Goal: Task Accomplishment & Management: Manage account settings

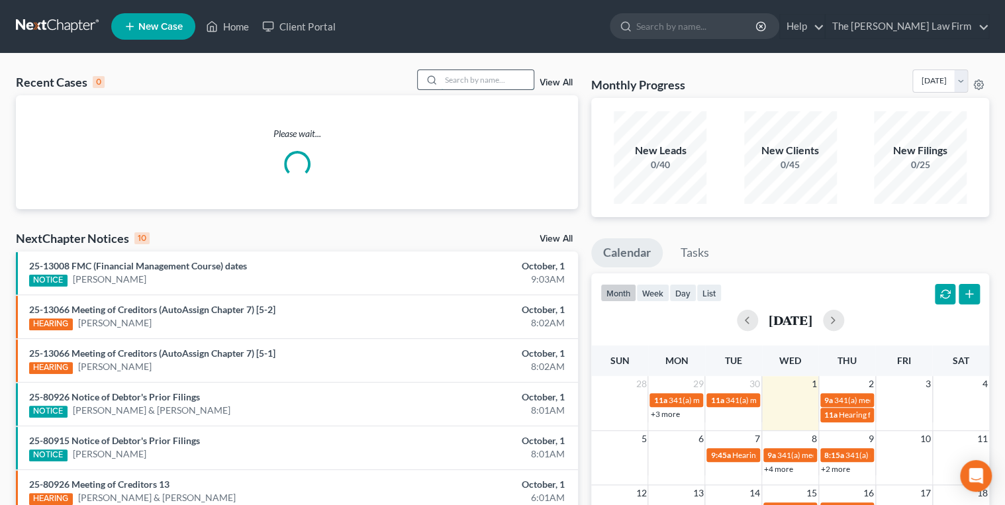
click at [446, 74] on input "search" at bounding box center [487, 79] width 93 height 19
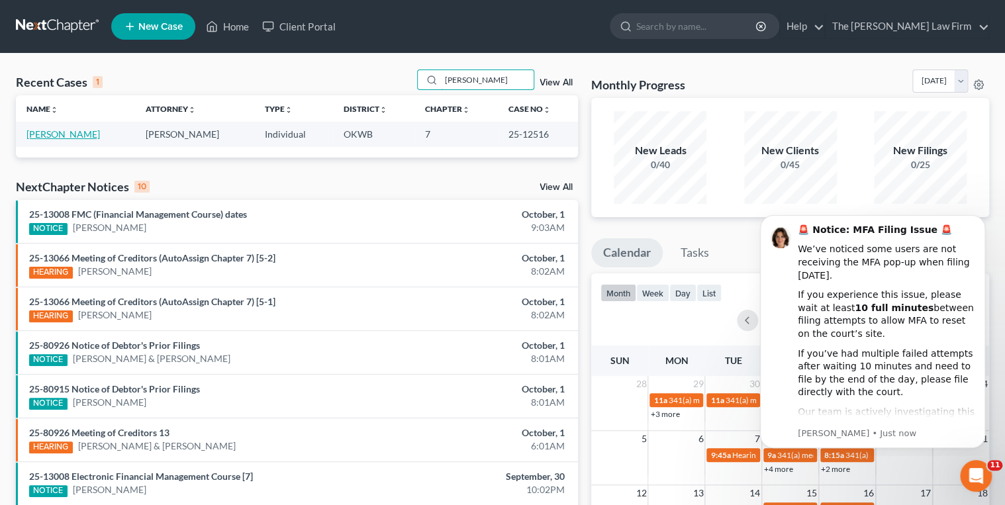
type input "[PERSON_NAME]"
click at [70, 135] on link "[PERSON_NAME]" at bounding box center [63, 133] width 74 height 11
select select "4"
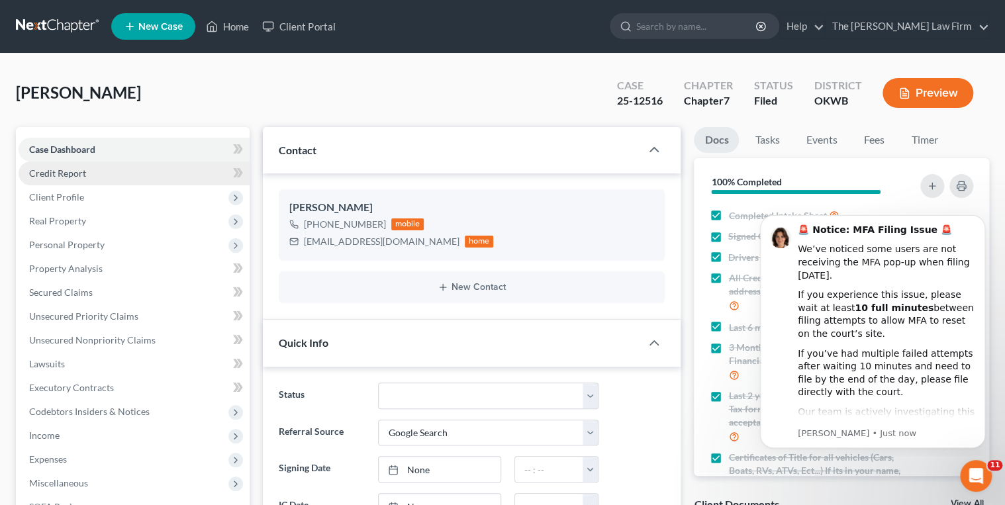
scroll to position [1204, 0]
click at [981, 215] on icon "Dismiss notification" at bounding box center [981, 218] width 7 height 7
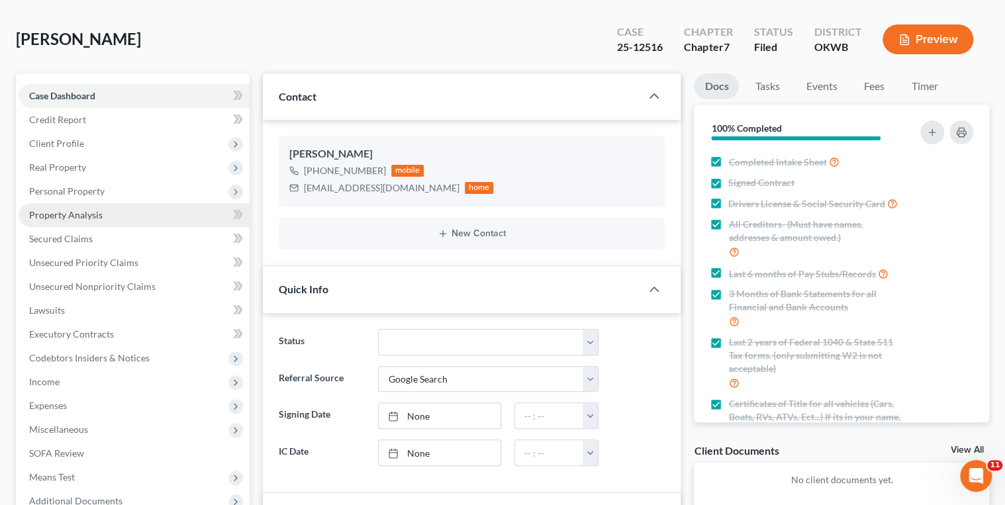
scroll to position [53, 0]
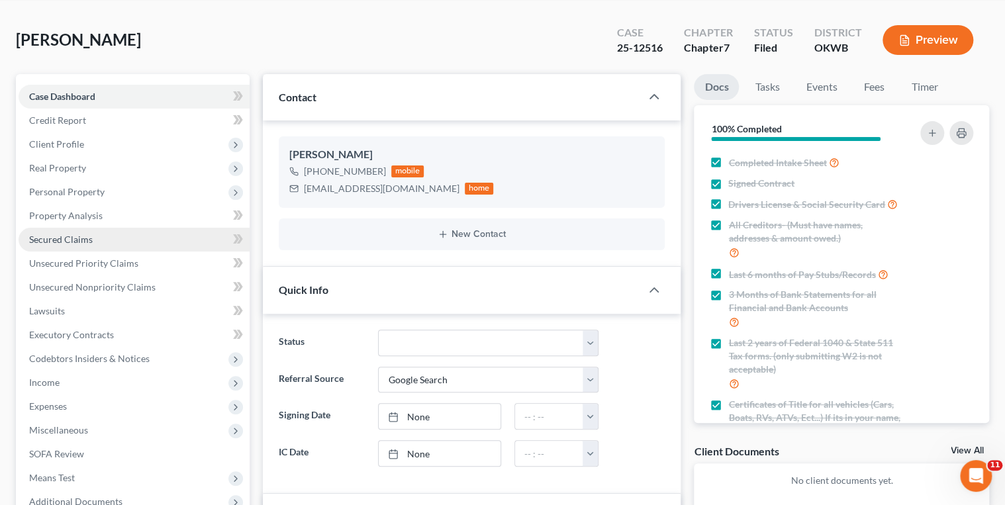
click at [115, 236] on link "Secured Claims" at bounding box center [134, 240] width 231 height 24
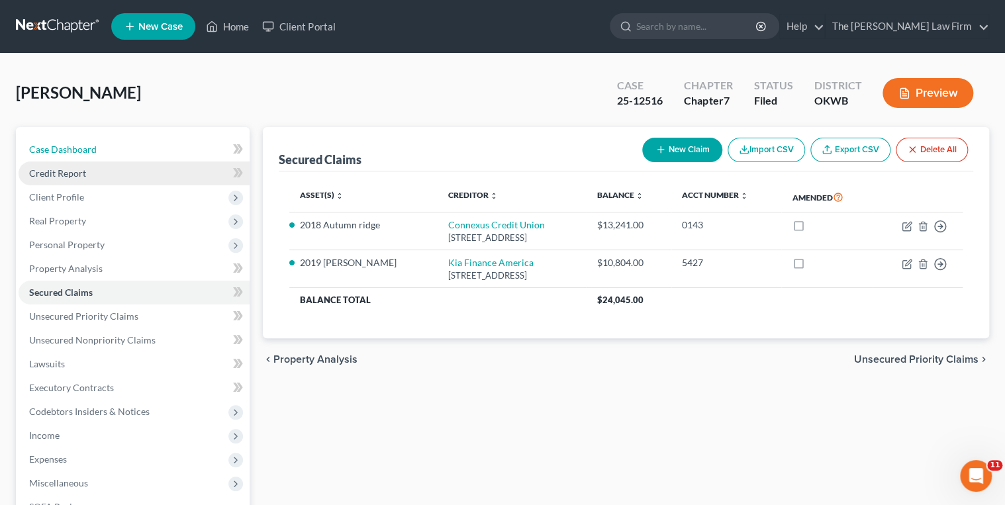
drag, startPoint x: 60, startPoint y: 152, endPoint x: 72, endPoint y: 162, distance: 15.1
click at [60, 152] on span "Case Dashboard" at bounding box center [63, 149] width 68 height 11
select select "4"
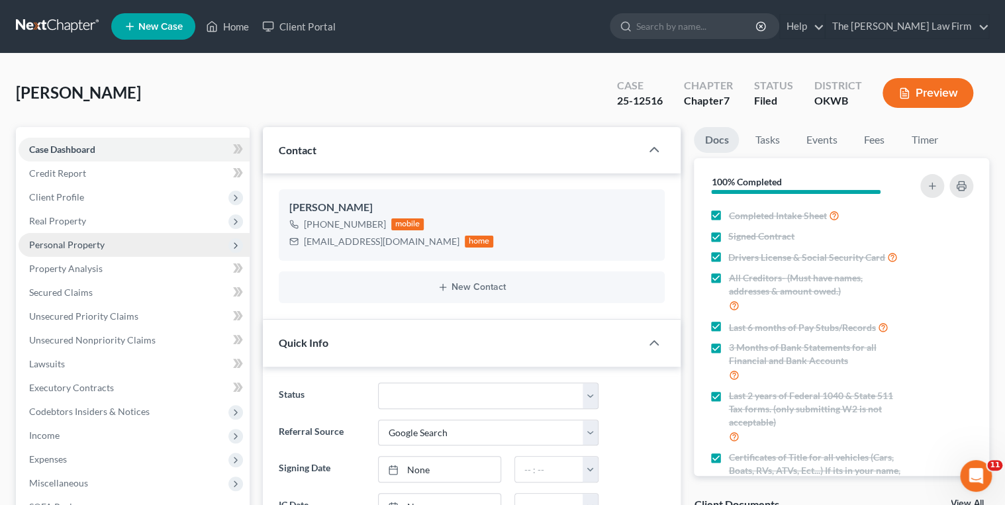
scroll to position [1204, 0]
click at [360, 239] on div "[EMAIL_ADDRESS][DOMAIN_NAME]" at bounding box center [382, 241] width 156 height 13
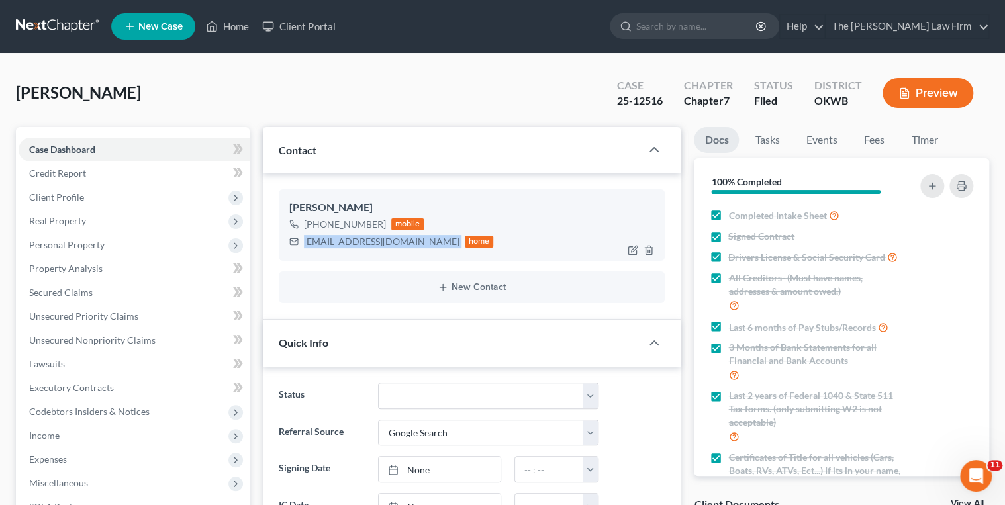
copy div "[EMAIL_ADDRESS][DOMAIN_NAME]"
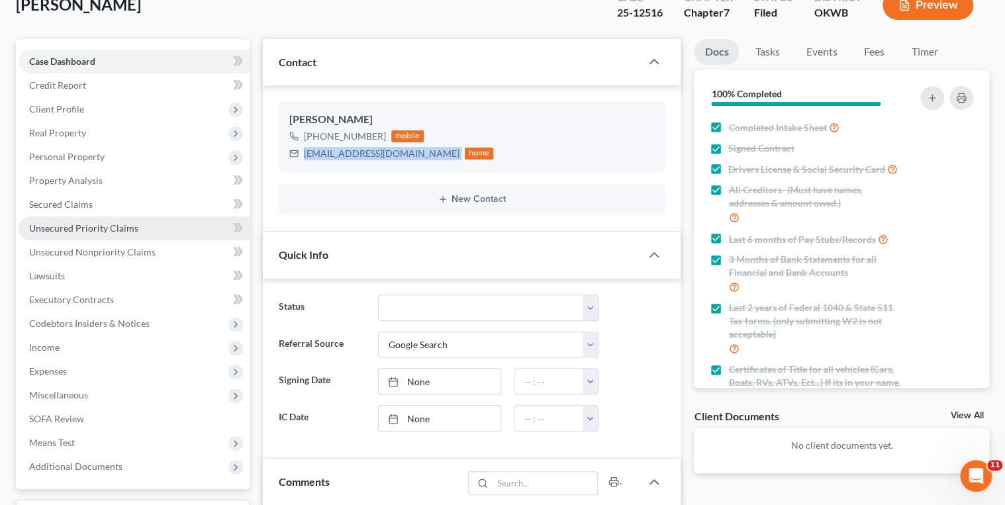
scroll to position [106, 0]
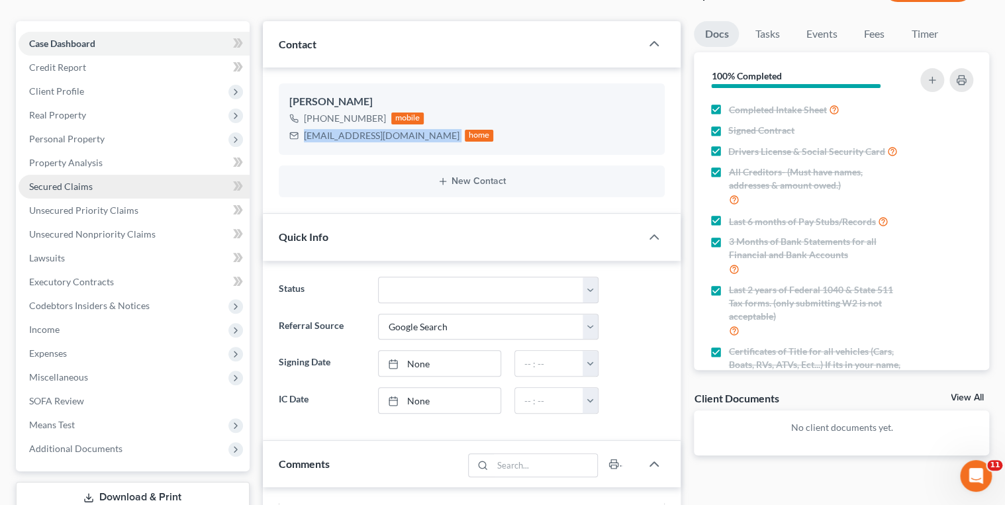
click at [66, 191] on span "Secured Claims" at bounding box center [61, 186] width 64 height 11
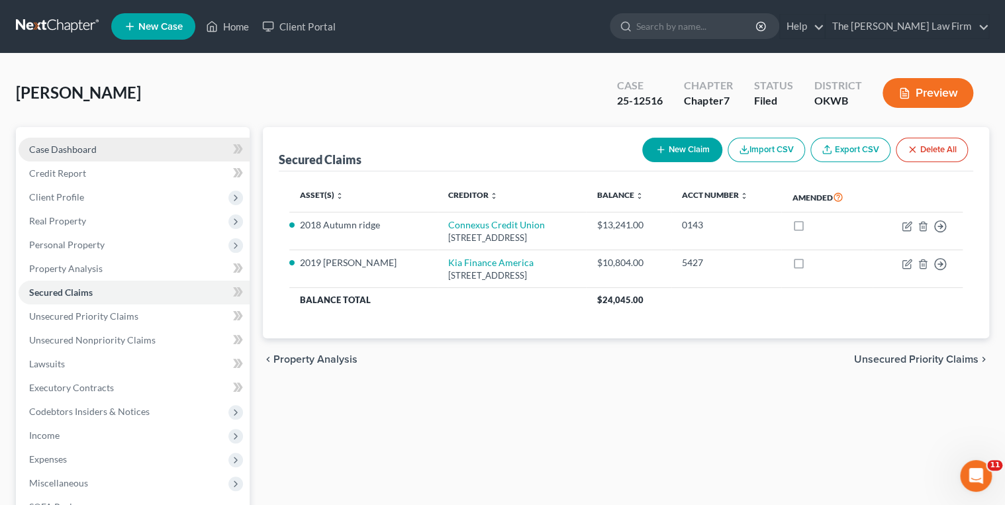
click at [85, 148] on span "Case Dashboard" at bounding box center [63, 149] width 68 height 11
select select "4"
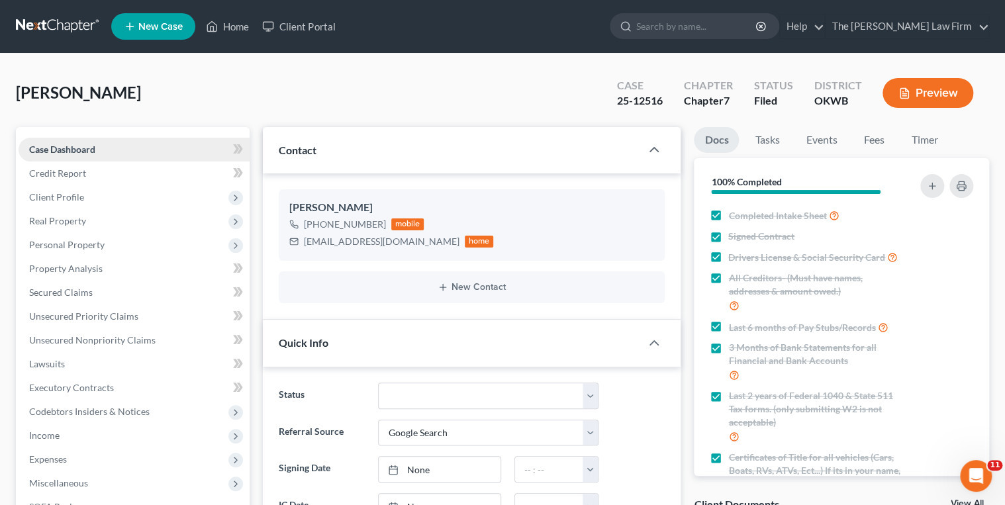
scroll to position [1204, 0]
click at [701, 26] on input "search" at bounding box center [696, 26] width 121 height 25
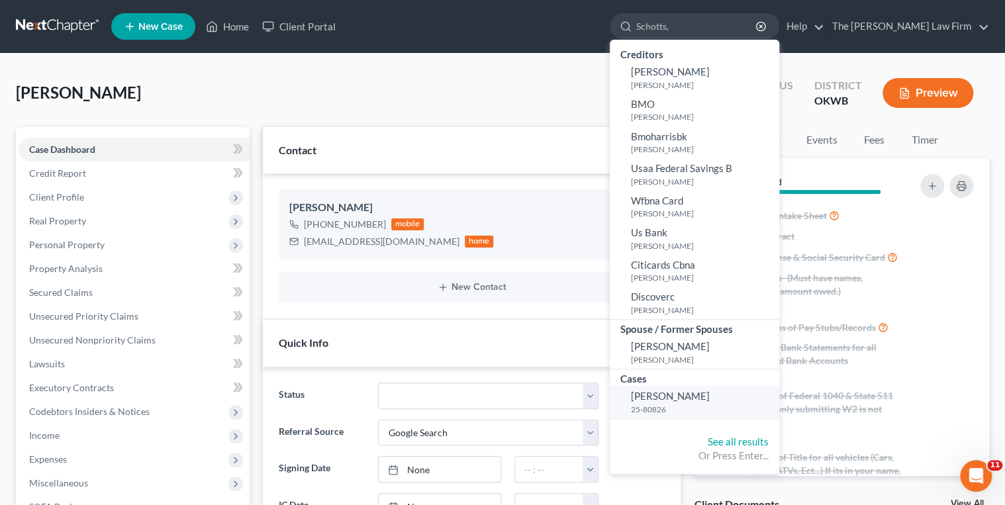
type input "Schotts,"
click at [710, 392] on span "[PERSON_NAME]" at bounding box center [670, 396] width 79 height 12
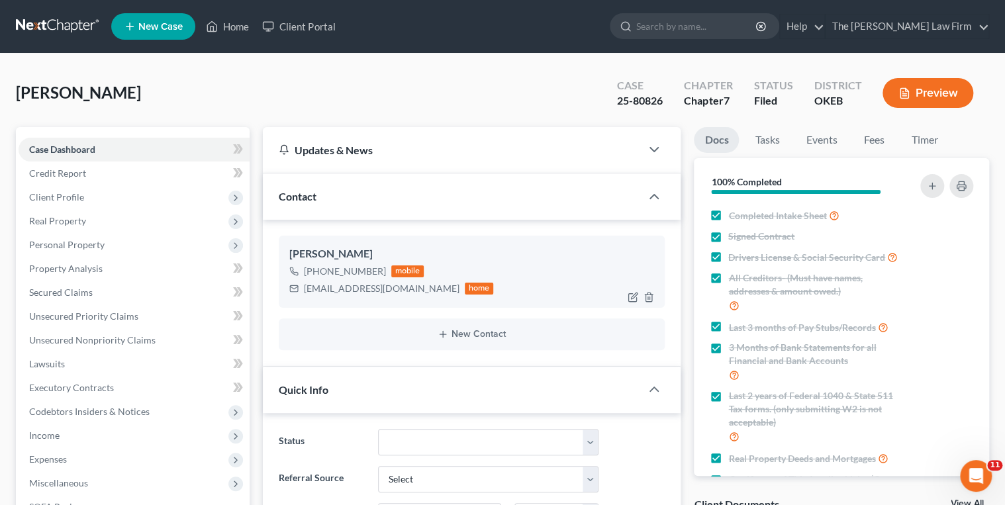
scroll to position [1054, 0]
click at [342, 287] on div "[EMAIL_ADDRESS][DOMAIN_NAME]" at bounding box center [382, 288] width 156 height 13
copy div "[EMAIL_ADDRESS][DOMAIN_NAME]"
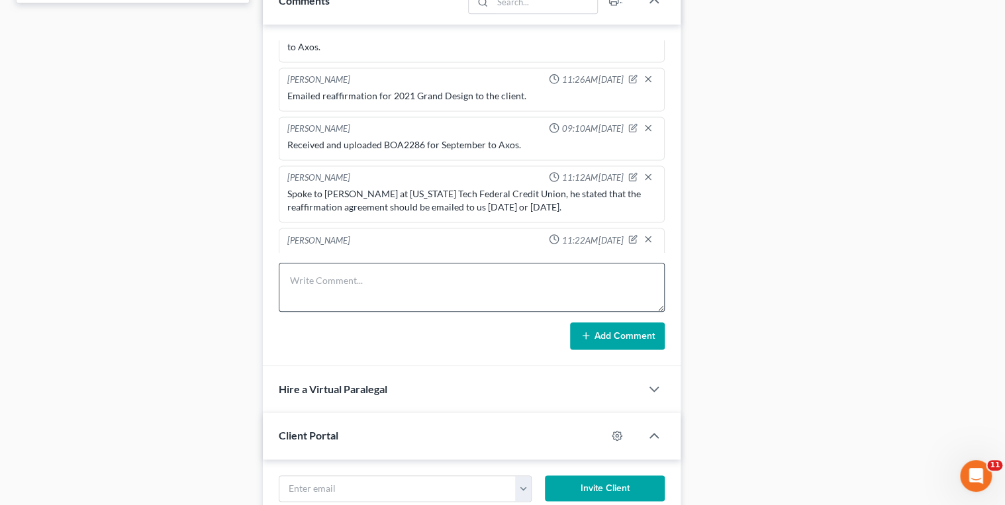
scroll to position [689, 0]
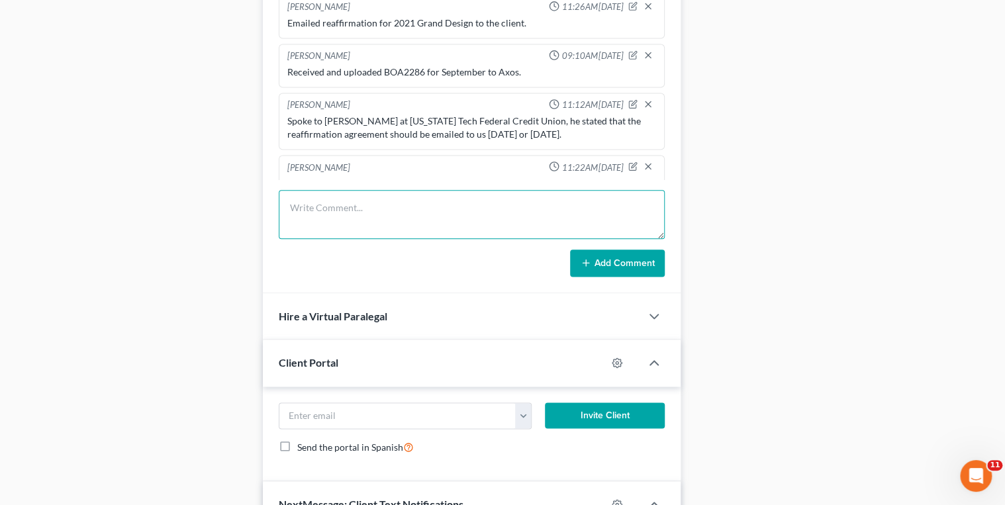
click at [375, 204] on textarea at bounding box center [472, 214] width 387 height 49
type textarea "Emailed reaffirmation for 2021 Ford F150 to the client."
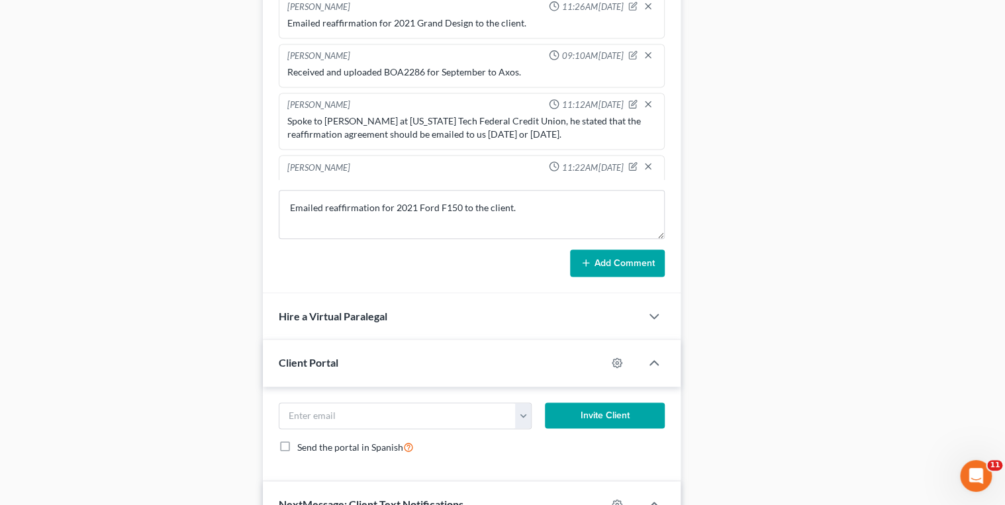
click at [580, 254] on button "Add Comment" at bounding box center [617, 264] width 95 height 28
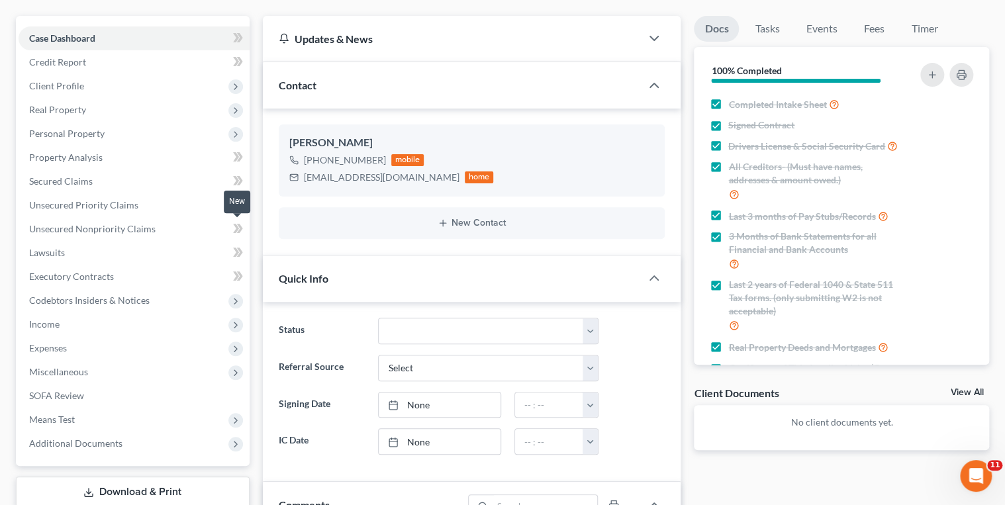
scroll to position [0, 0]
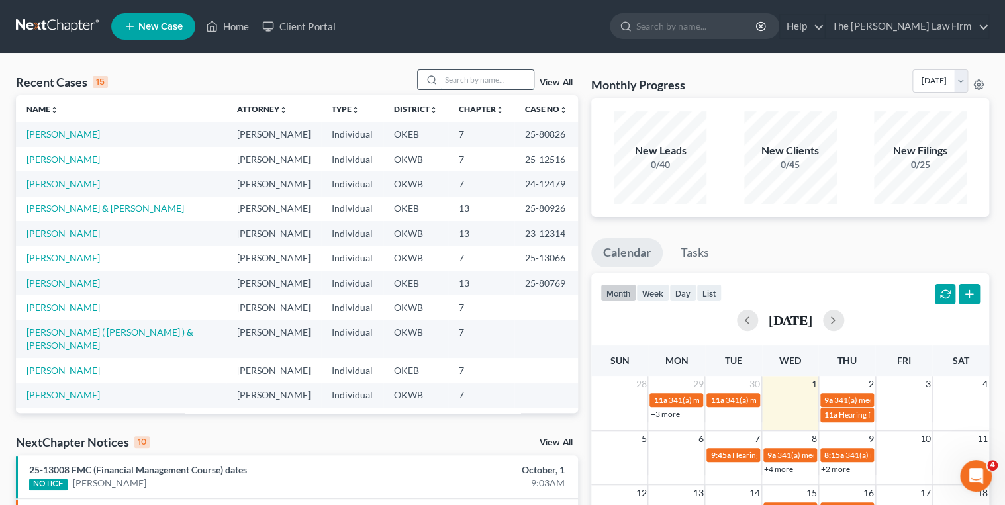
click at [455, 75] on input "search" at bounding box center [487, 79] width 93 height 19
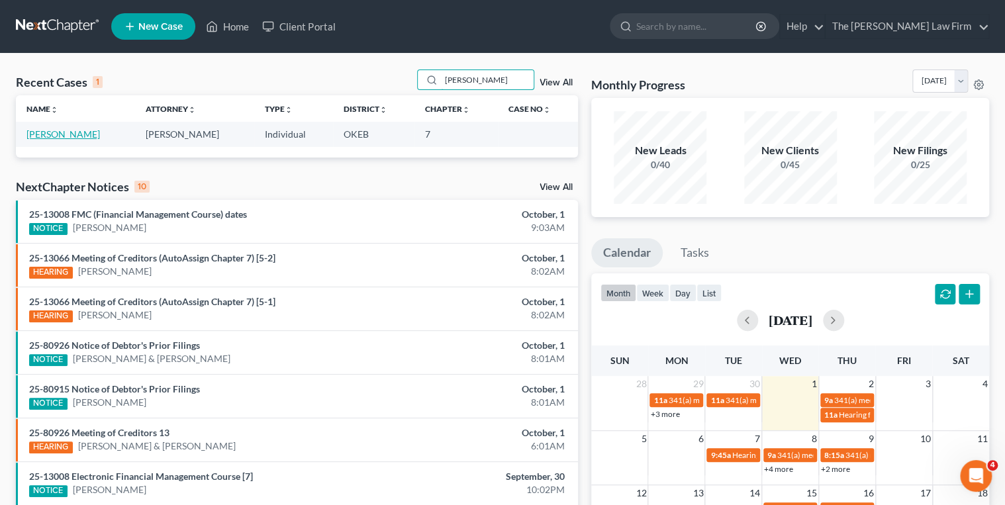
type input "Scoggins"
click at [79, 132] on link "Scoggins, Joseph" at bounding box center [63, 133] width 74 height 11
select select "3"
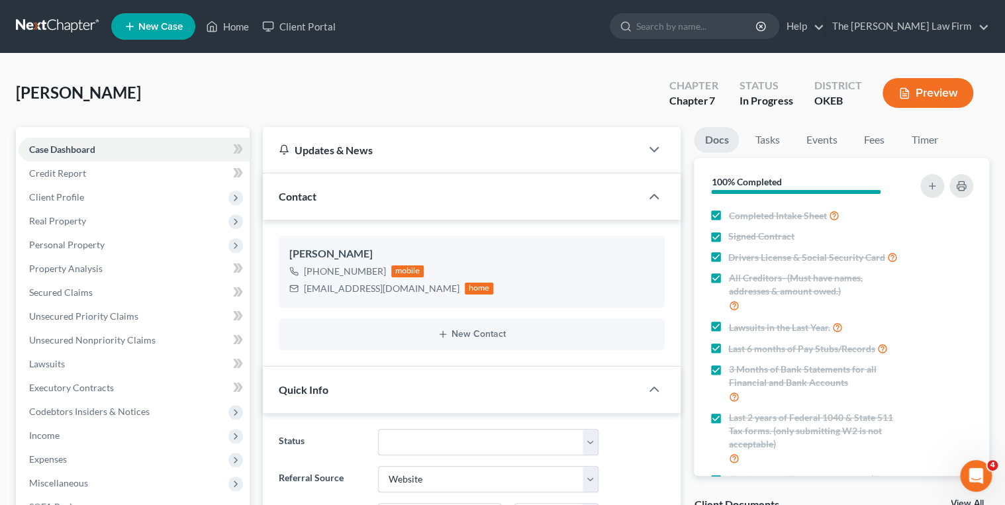
scroll to position [540, 0]
click at [109, 194] on span "Client Profile" at bounding box center [134, 197] width 231 height 24
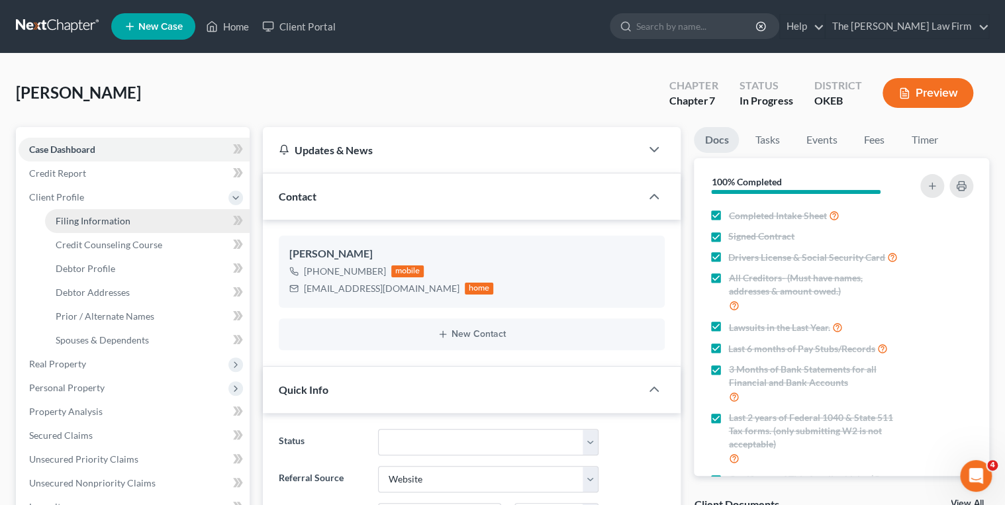
click at [121, 219] on span "Filing Information" at bounding box center [93, 220] width 75 height 11
select select "1"
select select "0"
select select "37"
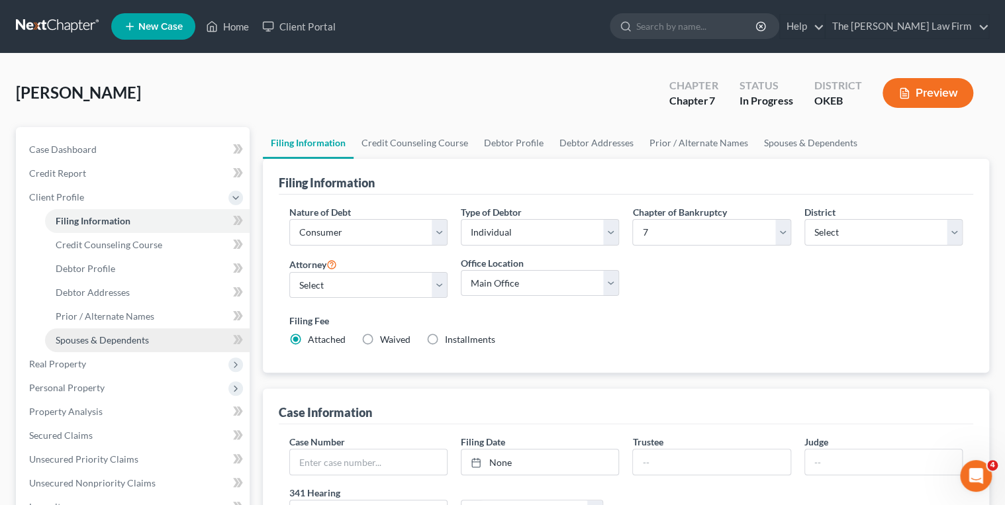
click at [134, 340] on span "Spouses & Dependents" at bounding box center [102, 339] width 93 height 11
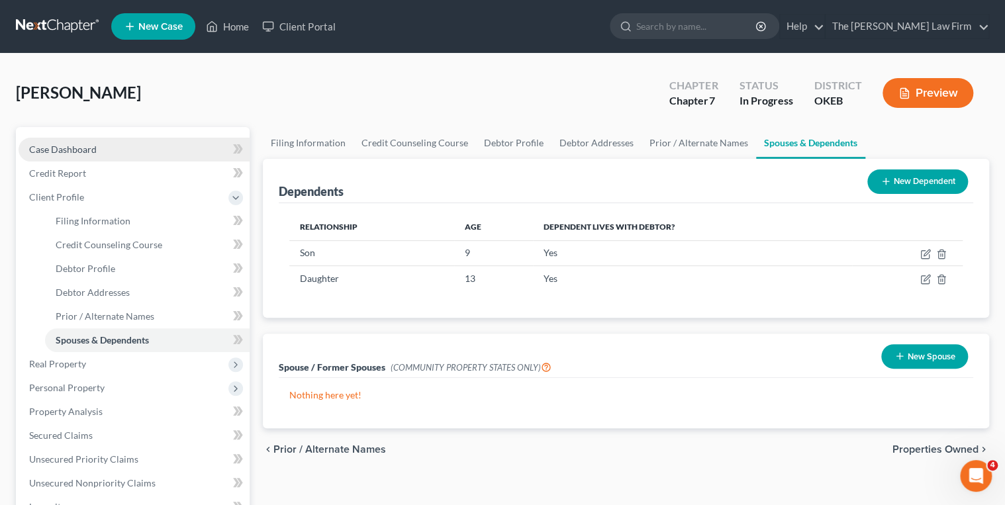
click at [130, 150] on link "Case Dashboard" at bounding box center [134, 150] width 231 height 24
select select "3"
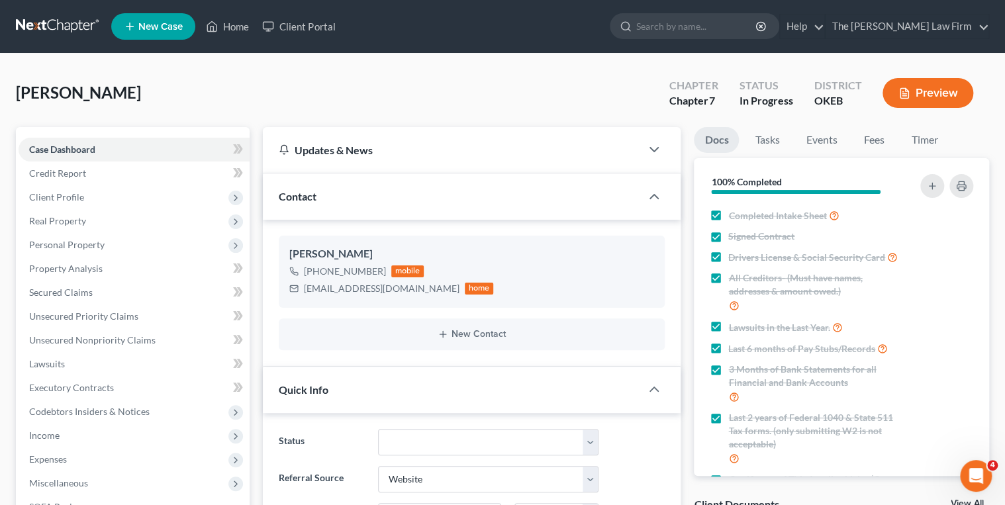
scroll to position [540, 0]
click at [876, 140] on link "Fees" at bounding box center [874, 140] width 42 height 26
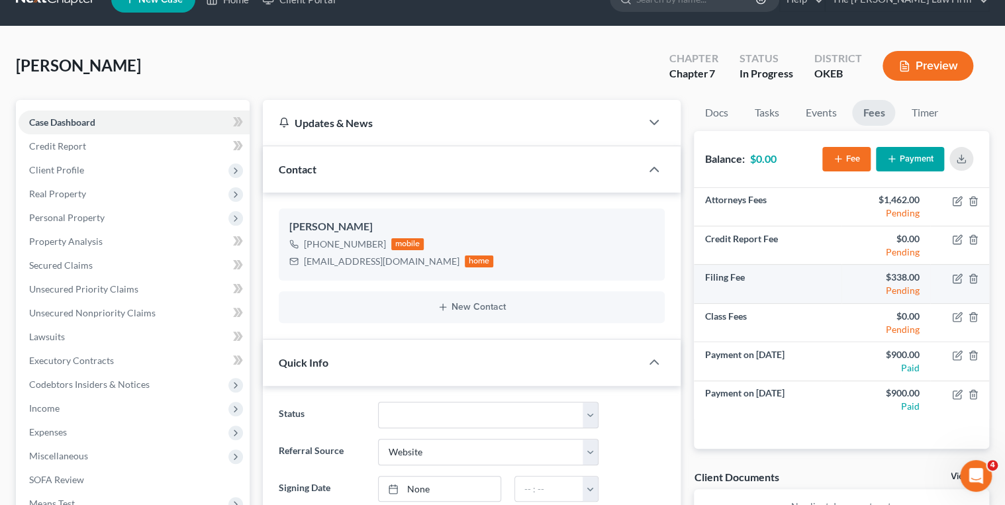
scroll to position [53, 0]
